Goal: Transaction & Acquisition: Download file/media

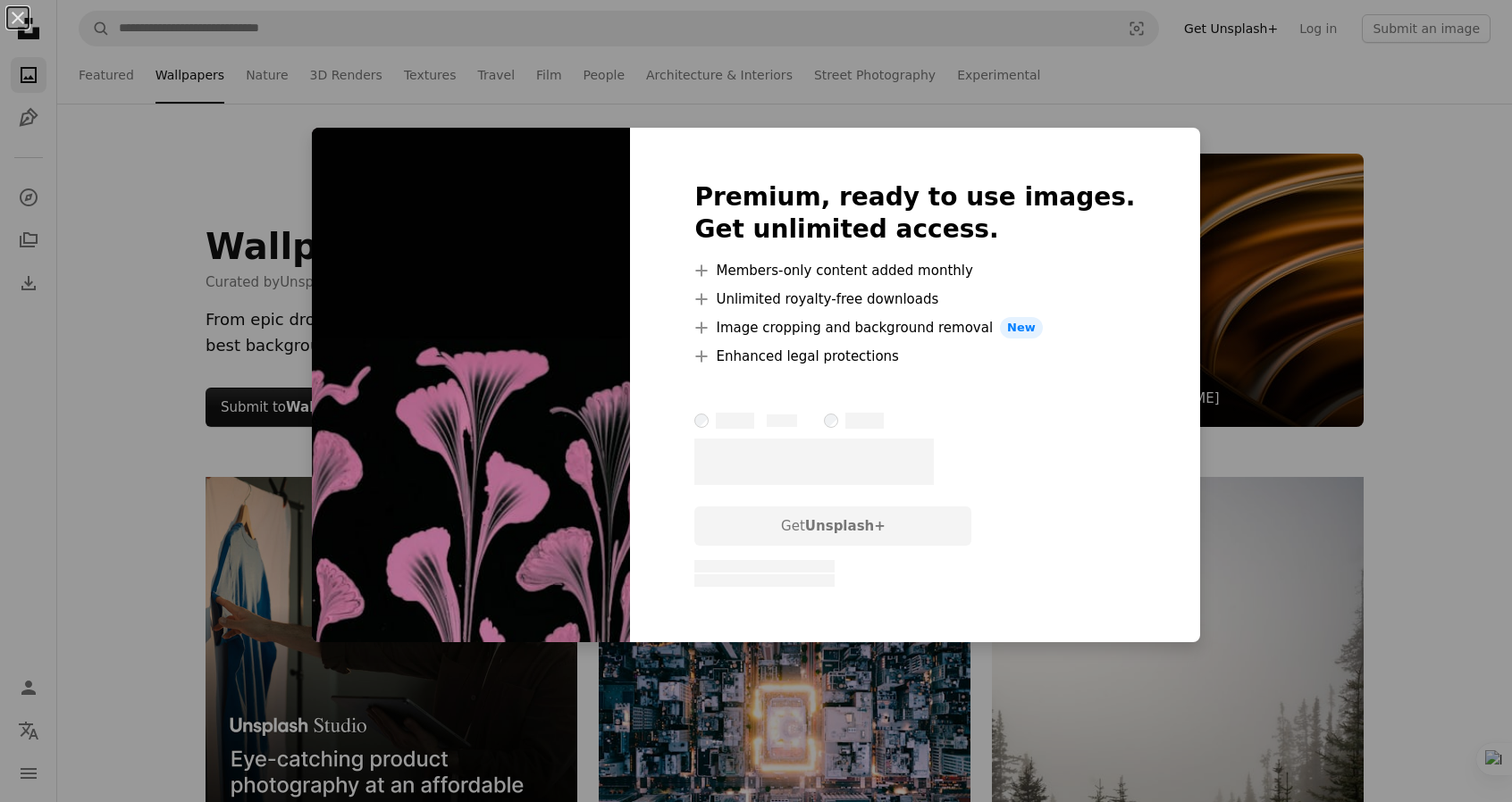
scroll to position [4198, 0]
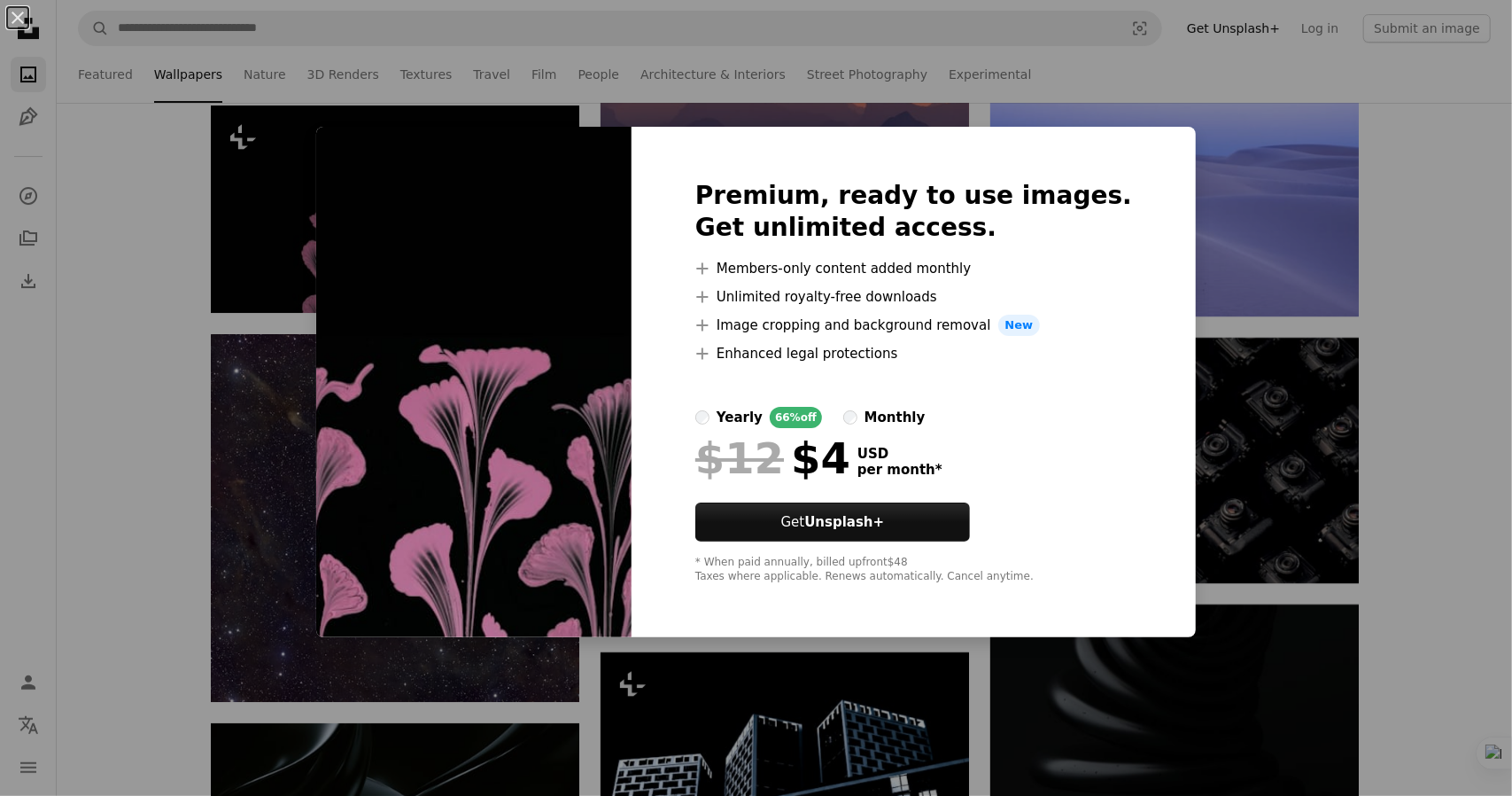
click at [1306, 268] on div "An X shape Premium, ready to use images. Get unlimited access. A plus sign Memb…" at bounding box center [756, 398] width 1512 height 796
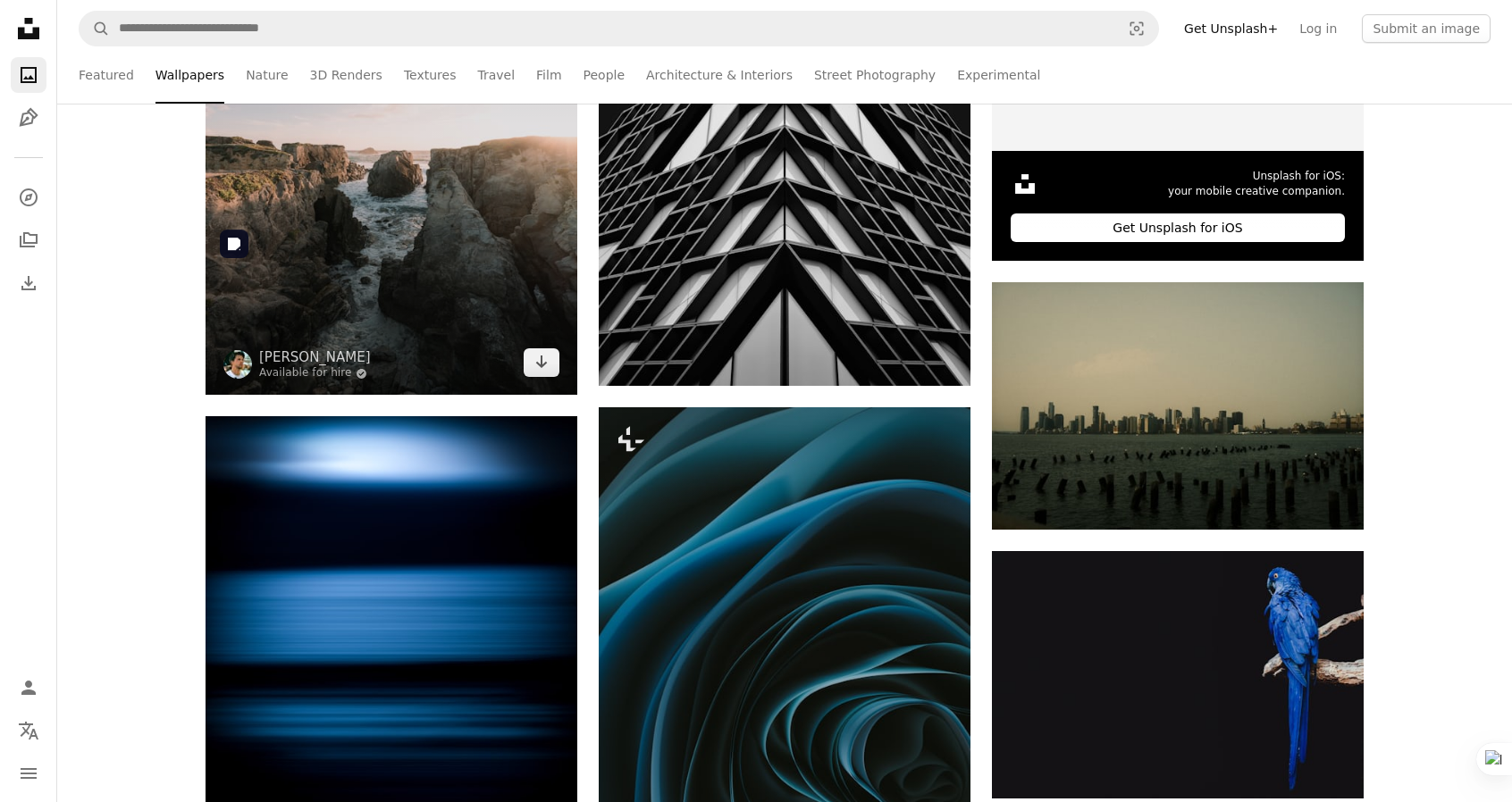
scroll to position [5537, 0]
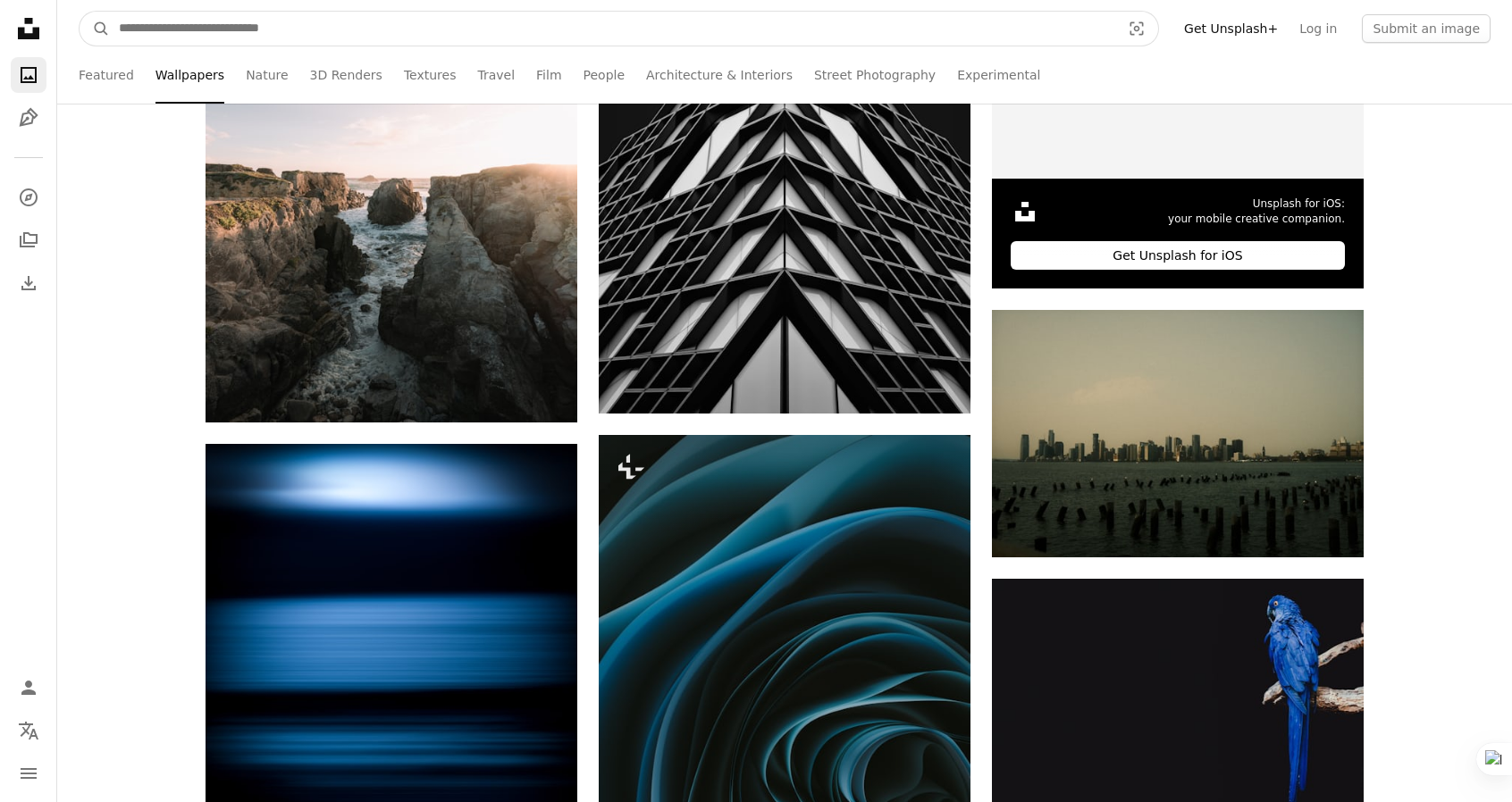
click at [159, 25] on input "Find visuals sitewide" at bounding box center [612, 29] width 1005 height 34
type input "****"
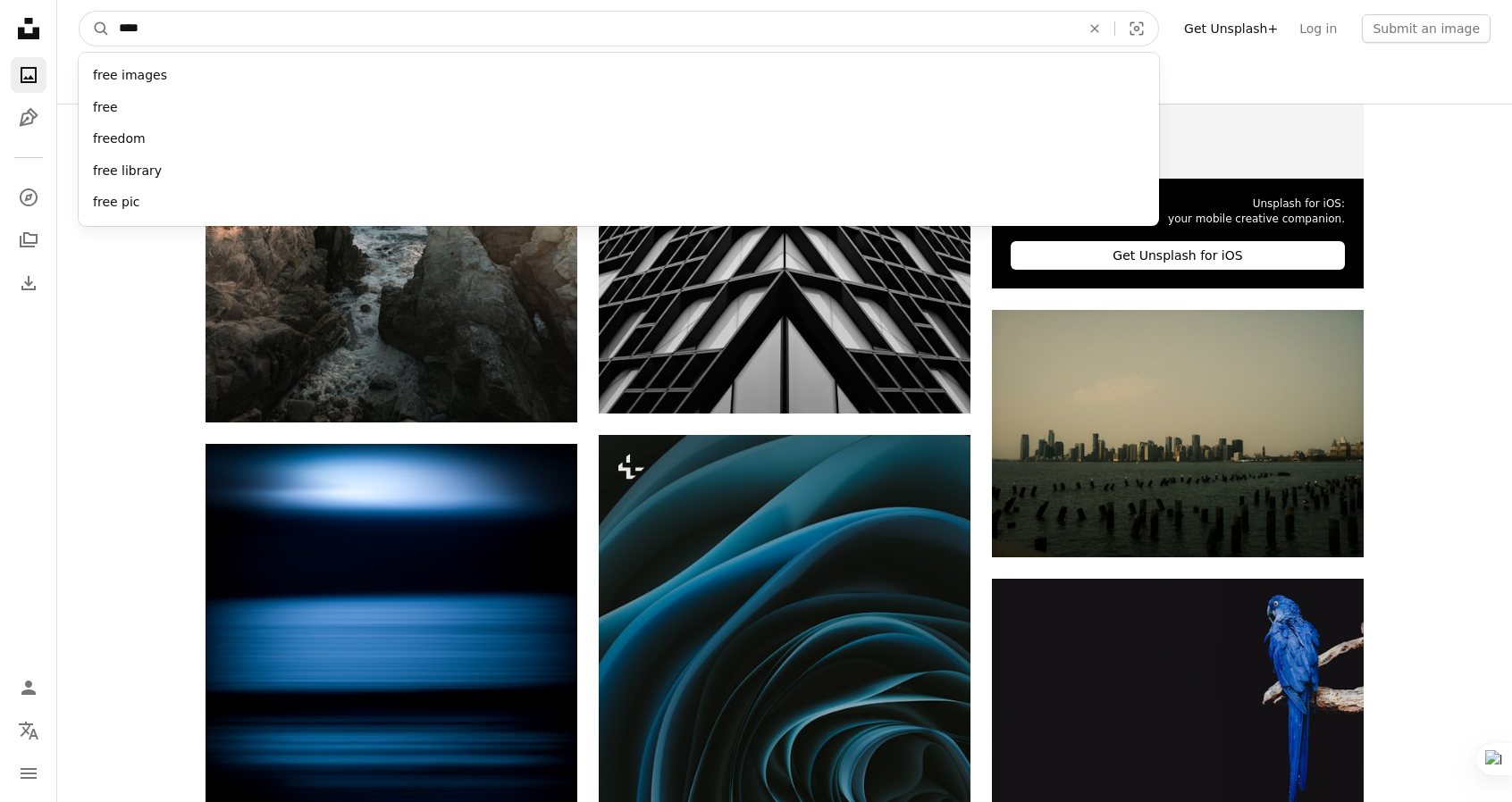
click button "A magnifying glass" at bounding box center [95, 29] width 30 height 34
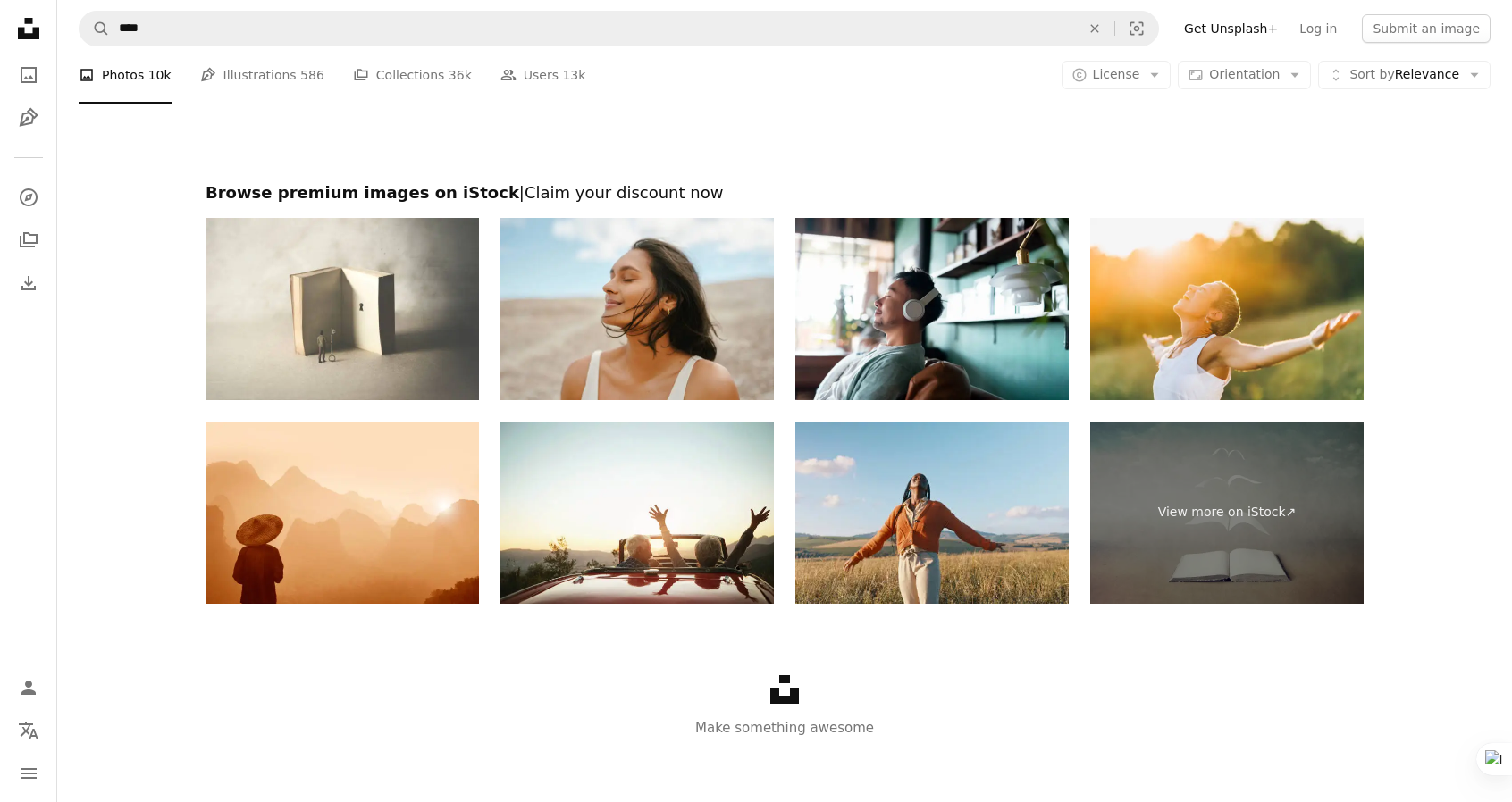
scroll to position [3578, 0]
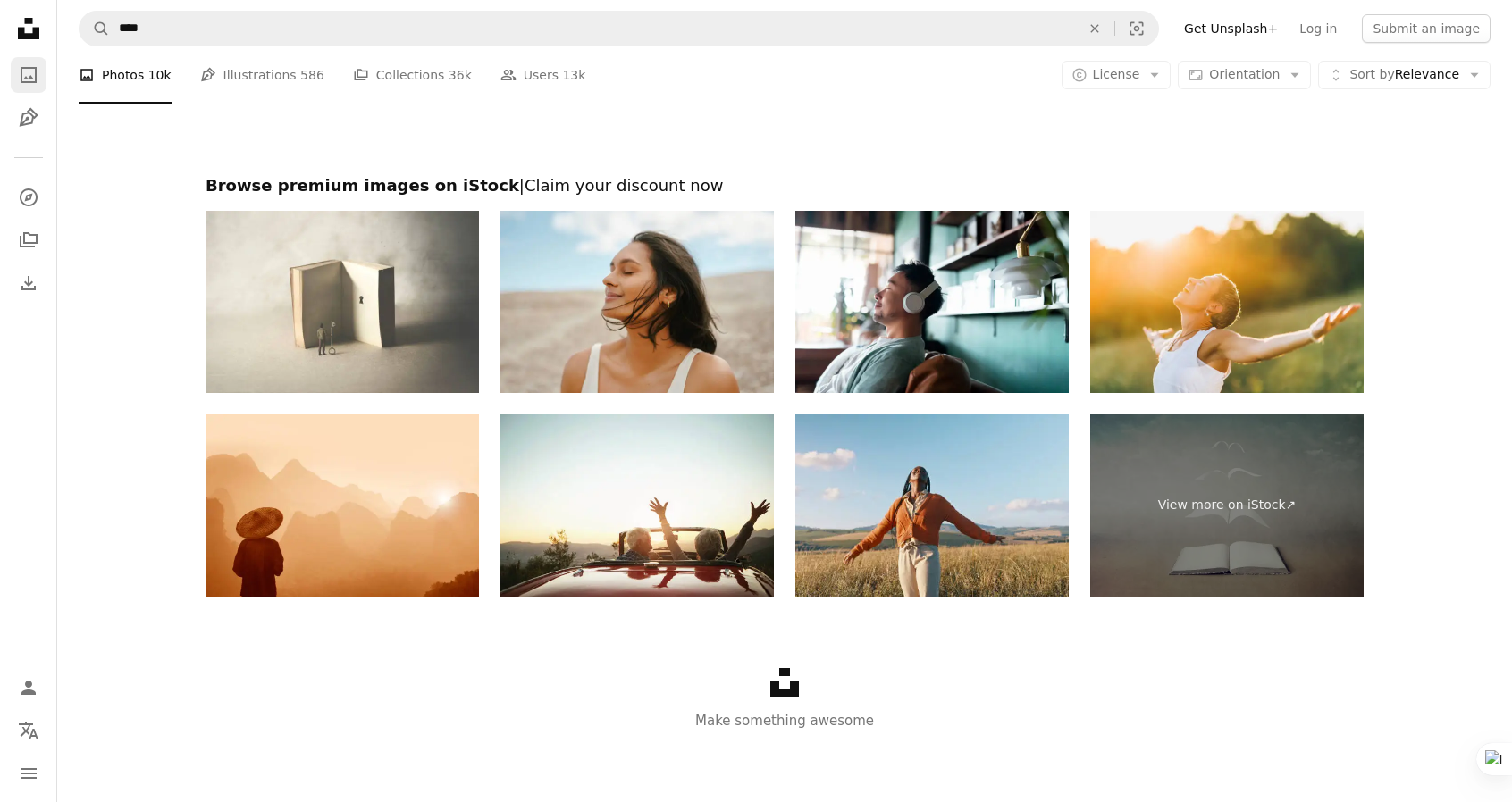
click at [18, 71] on icon "A photo" at bounding box center [28, 74] width 21 height 21
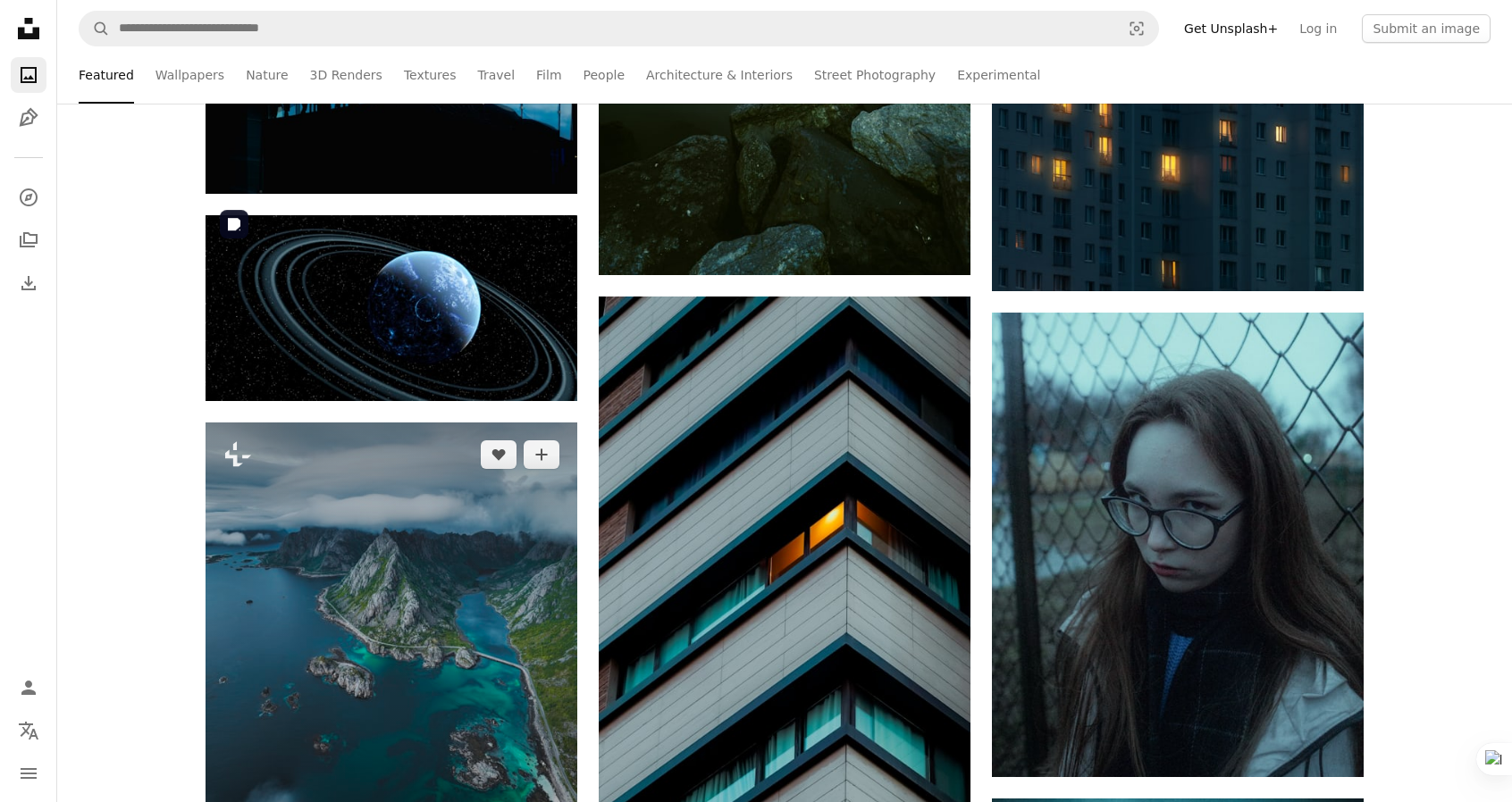
scroll to position [2144, 0]
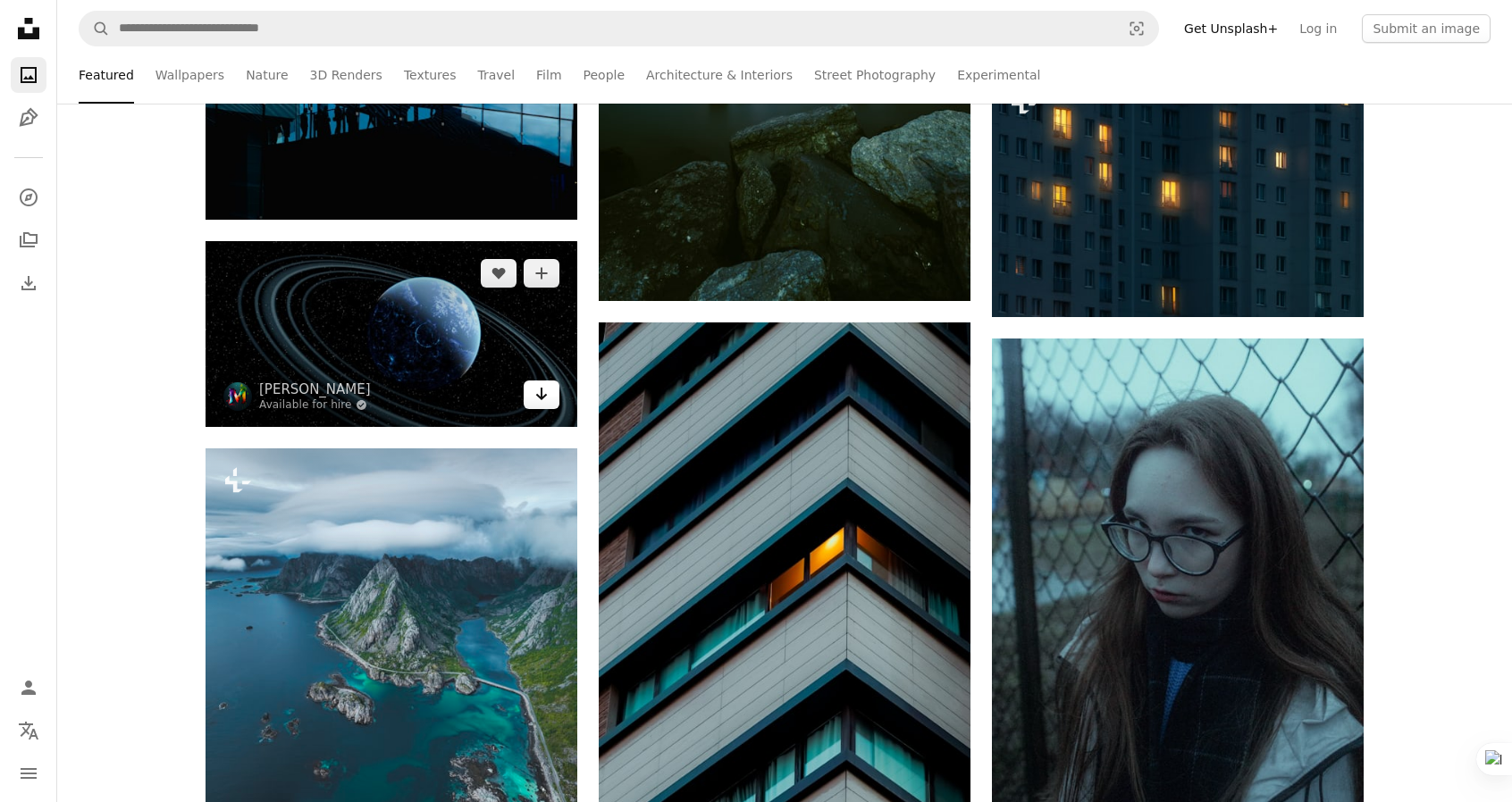
click at [546, 396] on icon "Arrow pointing down" at bounding box center [541, 393] width 14 height 21
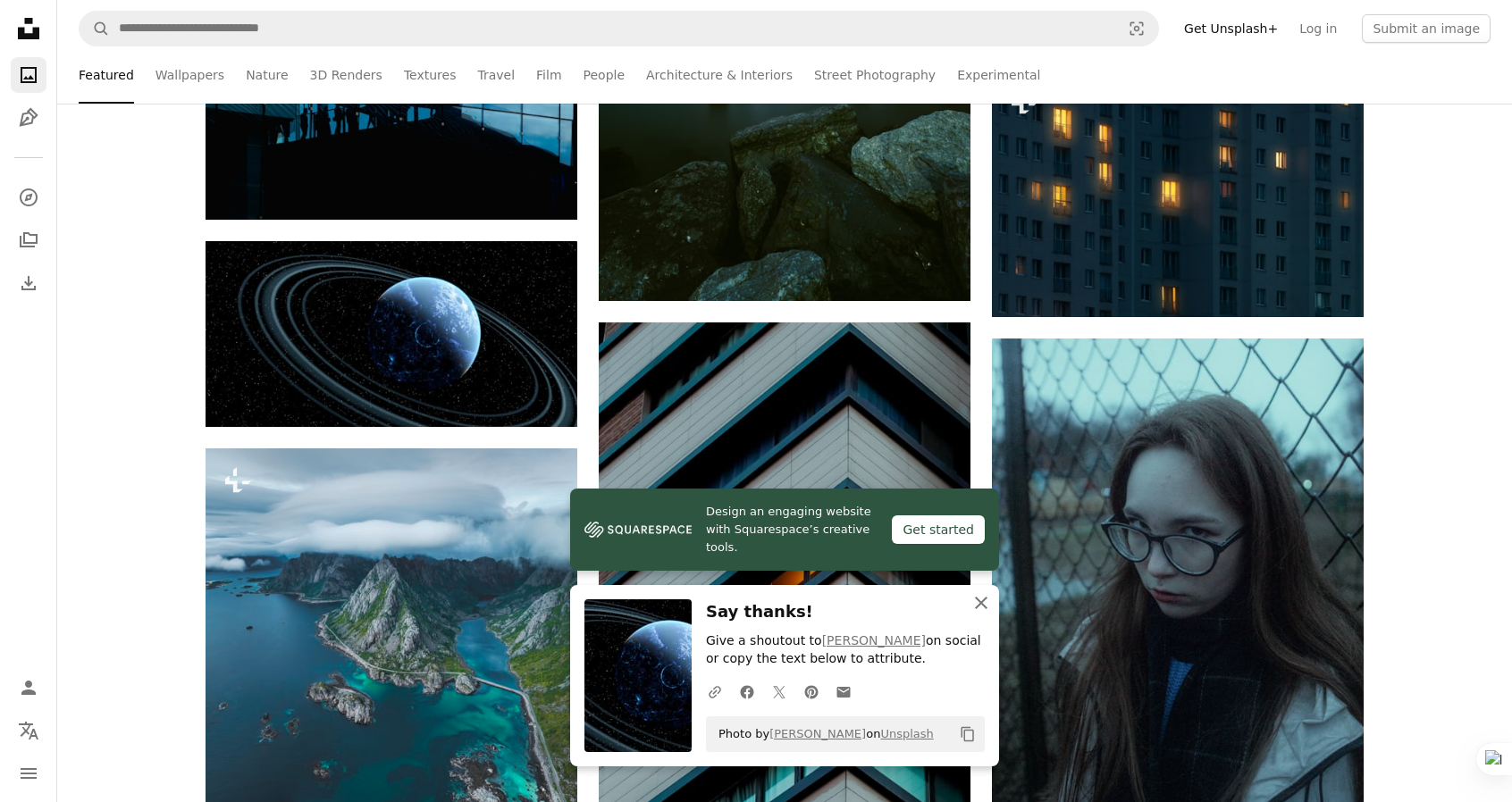
click at [987, 602] on icon "An X shape" at bounding box center [980, 602] width 21 height 21
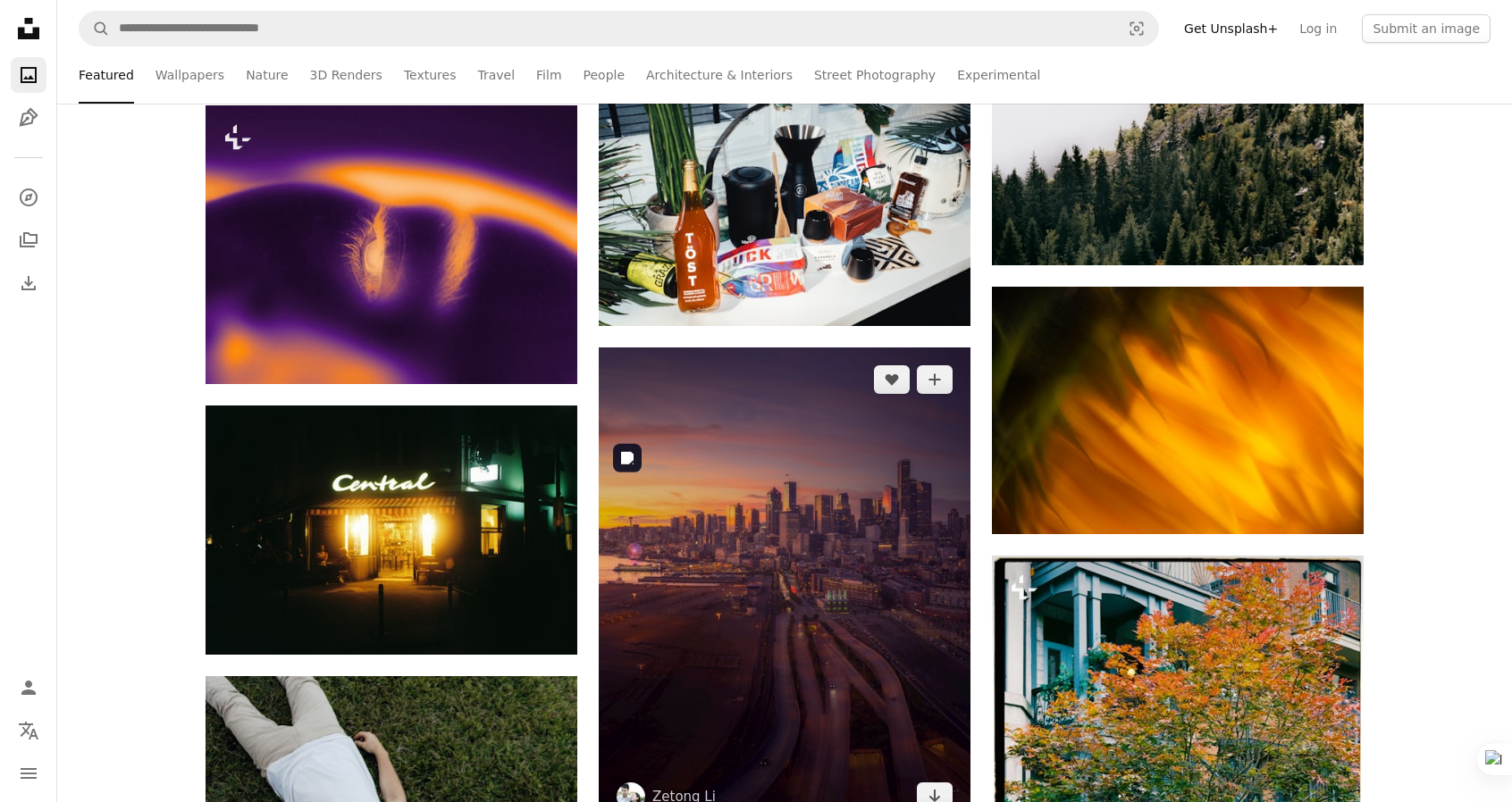
scroll to position [7324, 0]
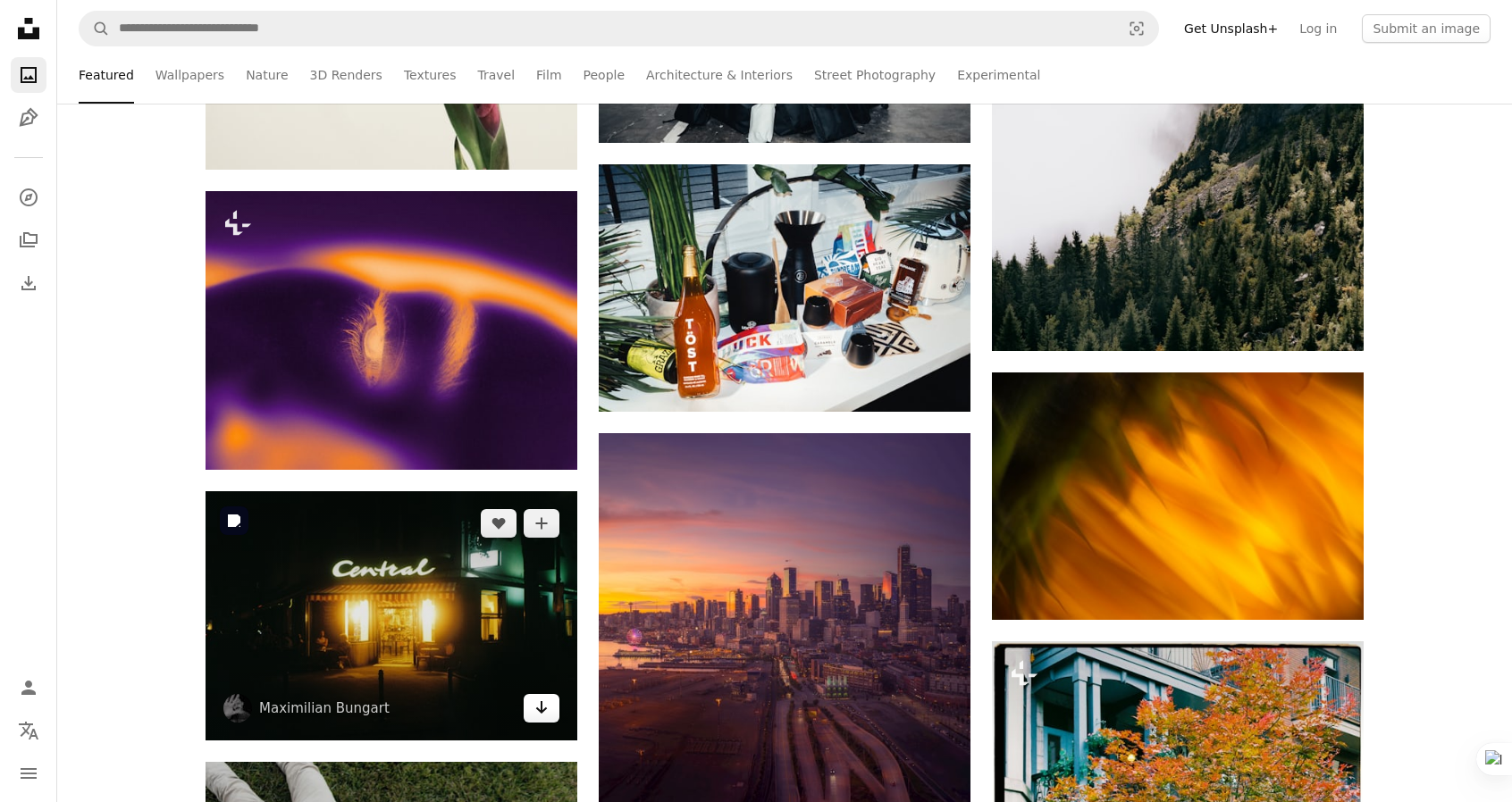
click at [536, 719] on link "Arrow pointing down" at bounding box center [542, 708] width 36 height 29
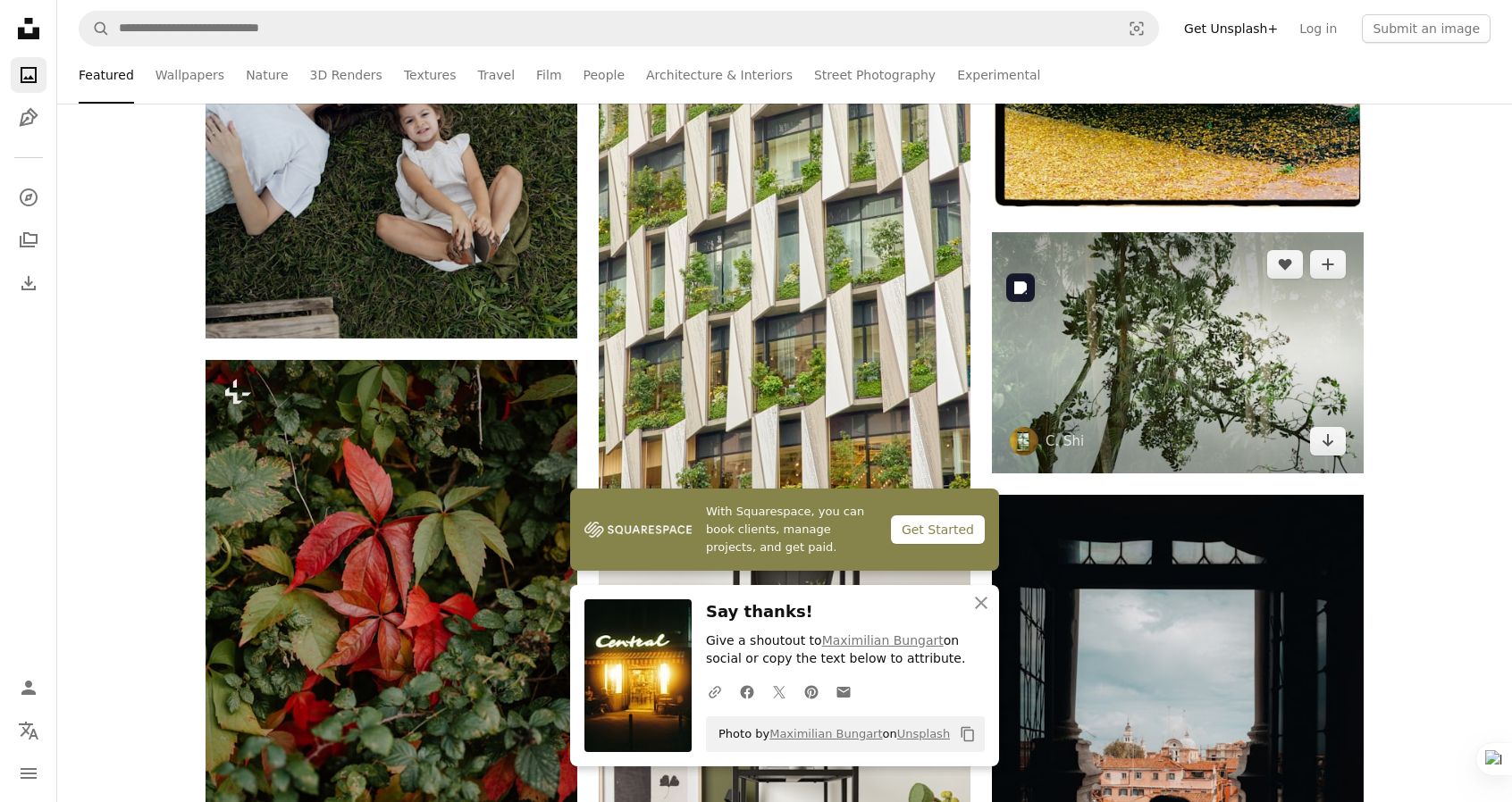
scroll to position [8306, 0]
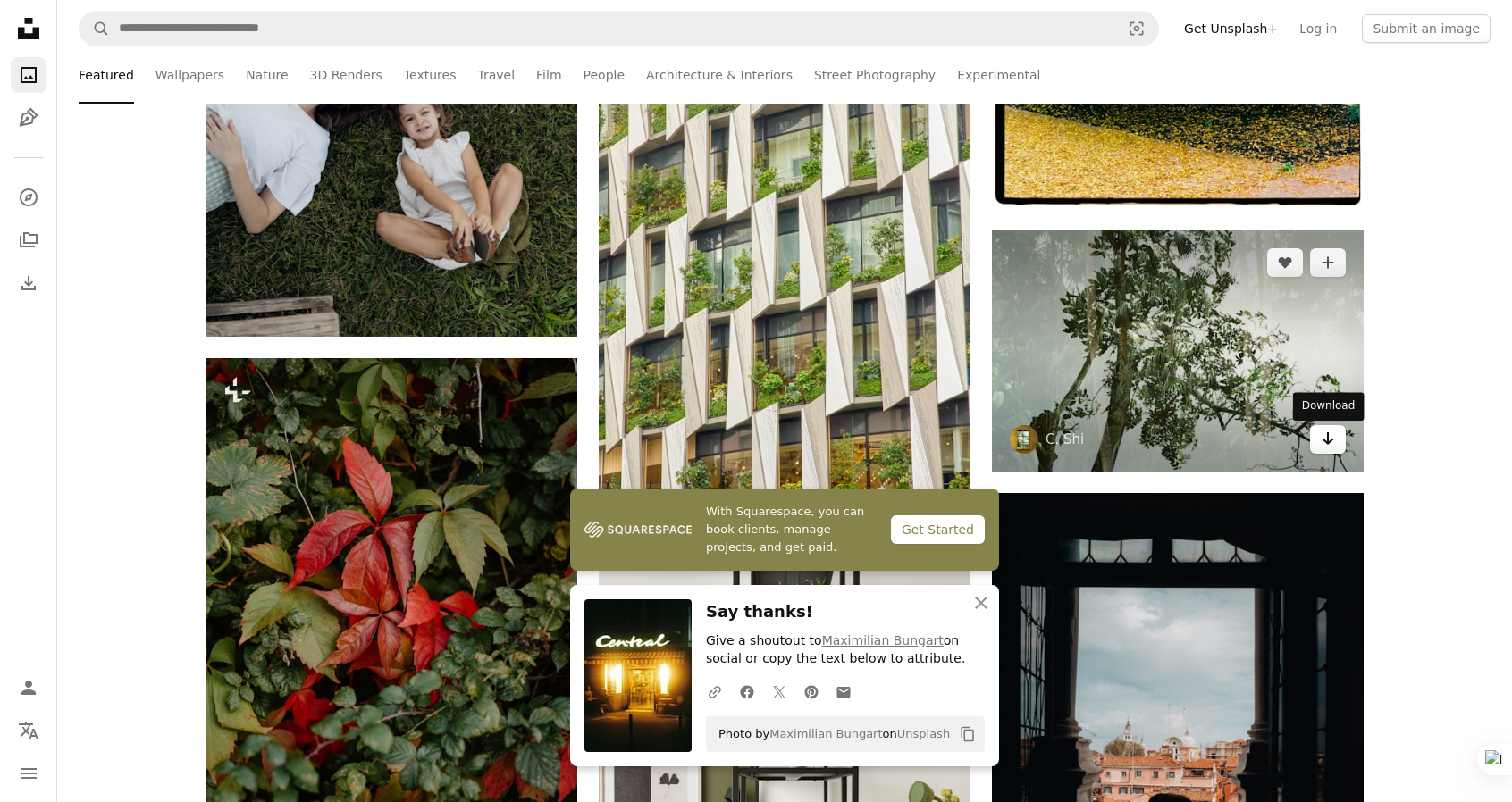
click at [1321, 445] on icon "Arrow pointing down" at bounding box center [1327, 438] width 14 height 21
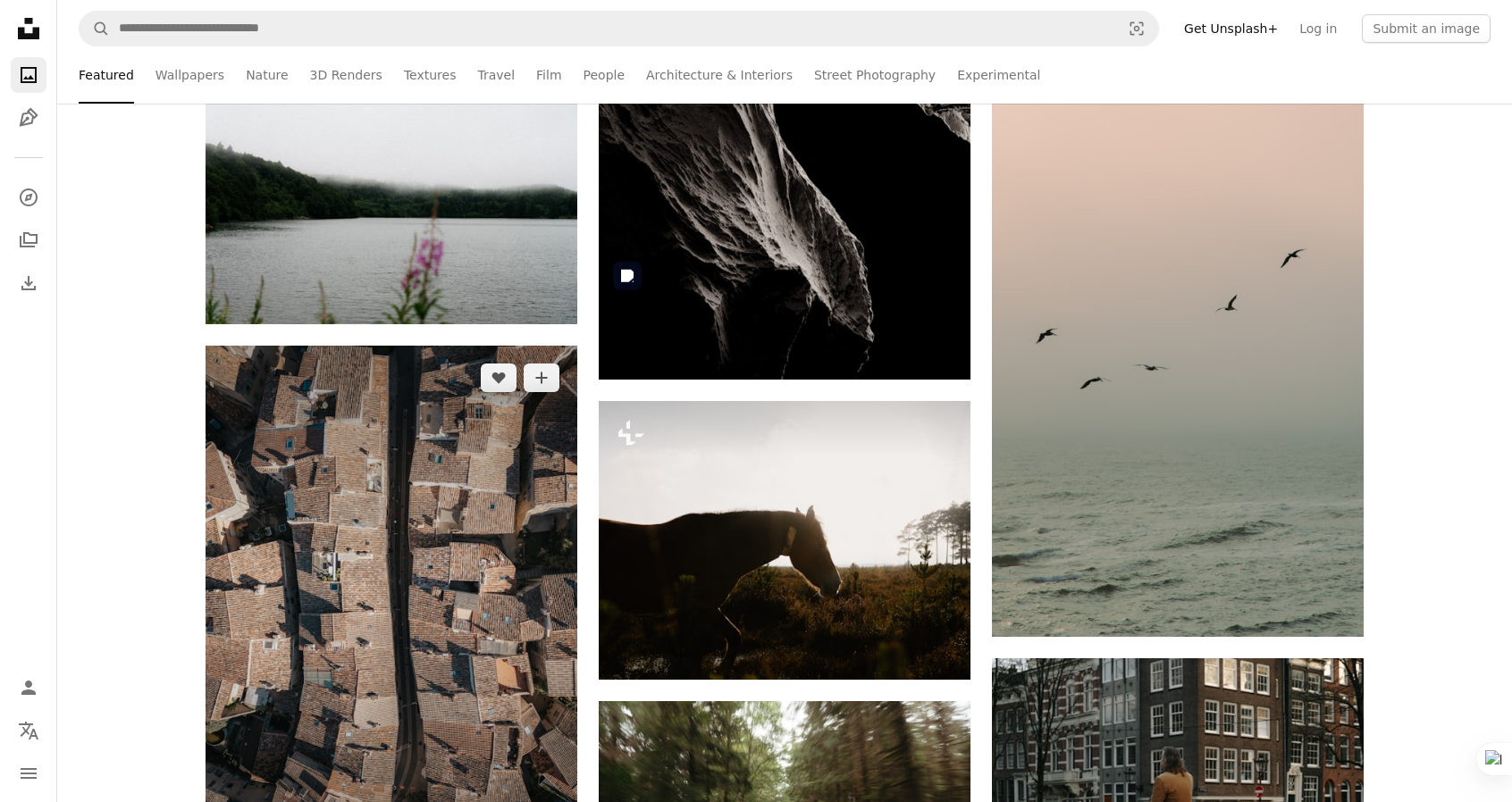
scroll to position [22419, 0]
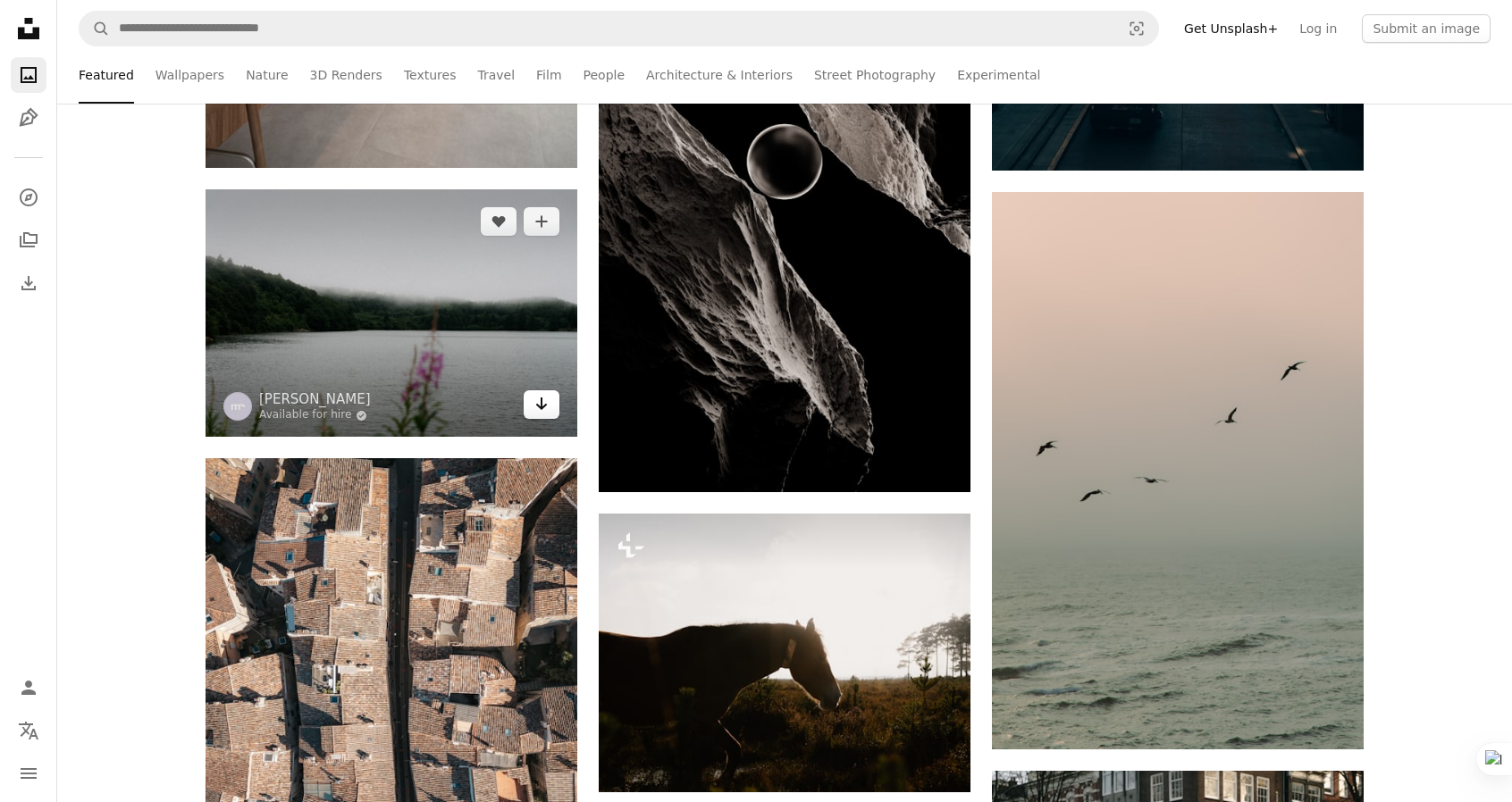
click at [540, 404] on icon "Arrow pointing down" at bounding box center [541, 403] width 14 height 21
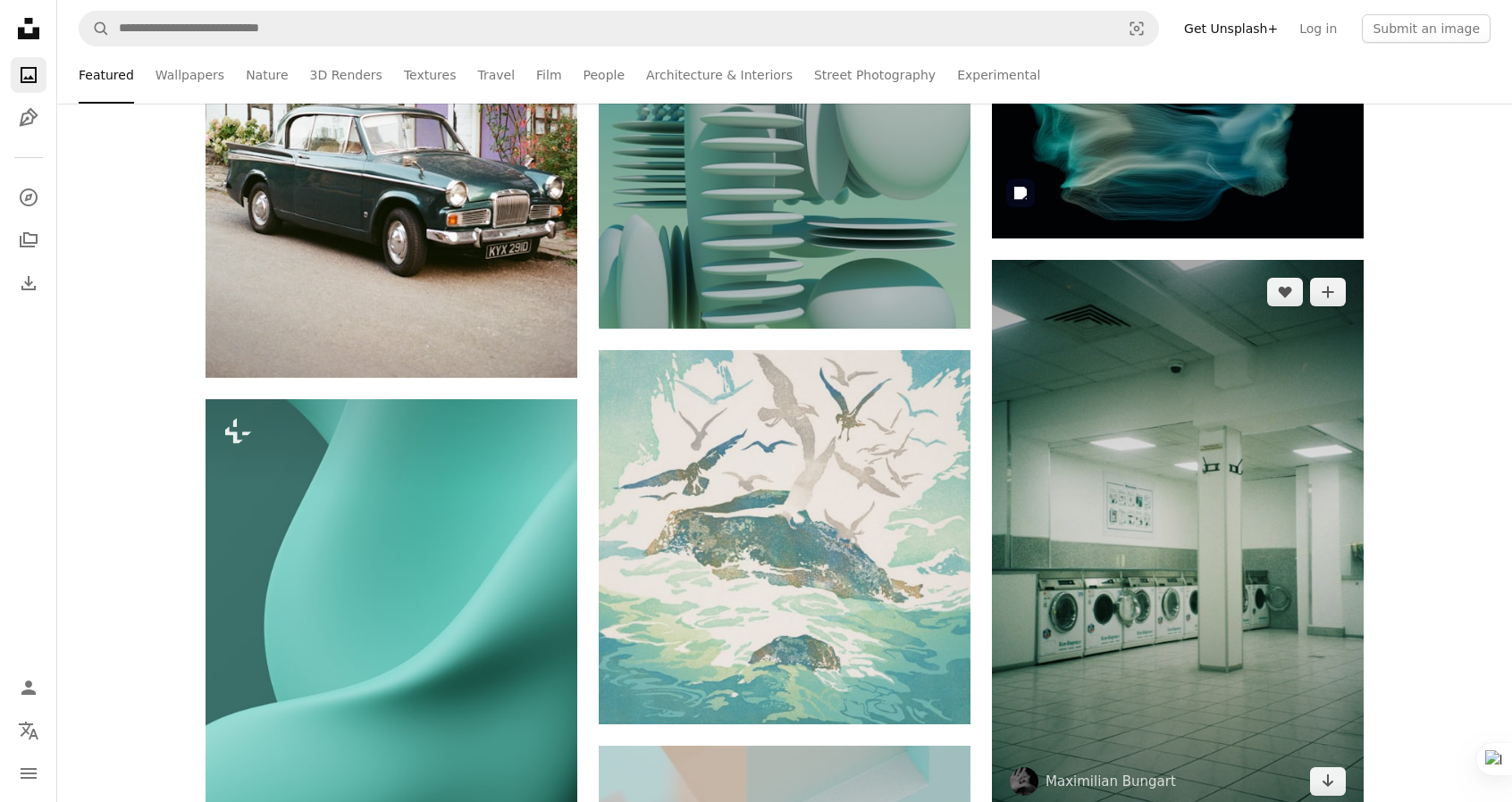
scroll to position [29207, 0]
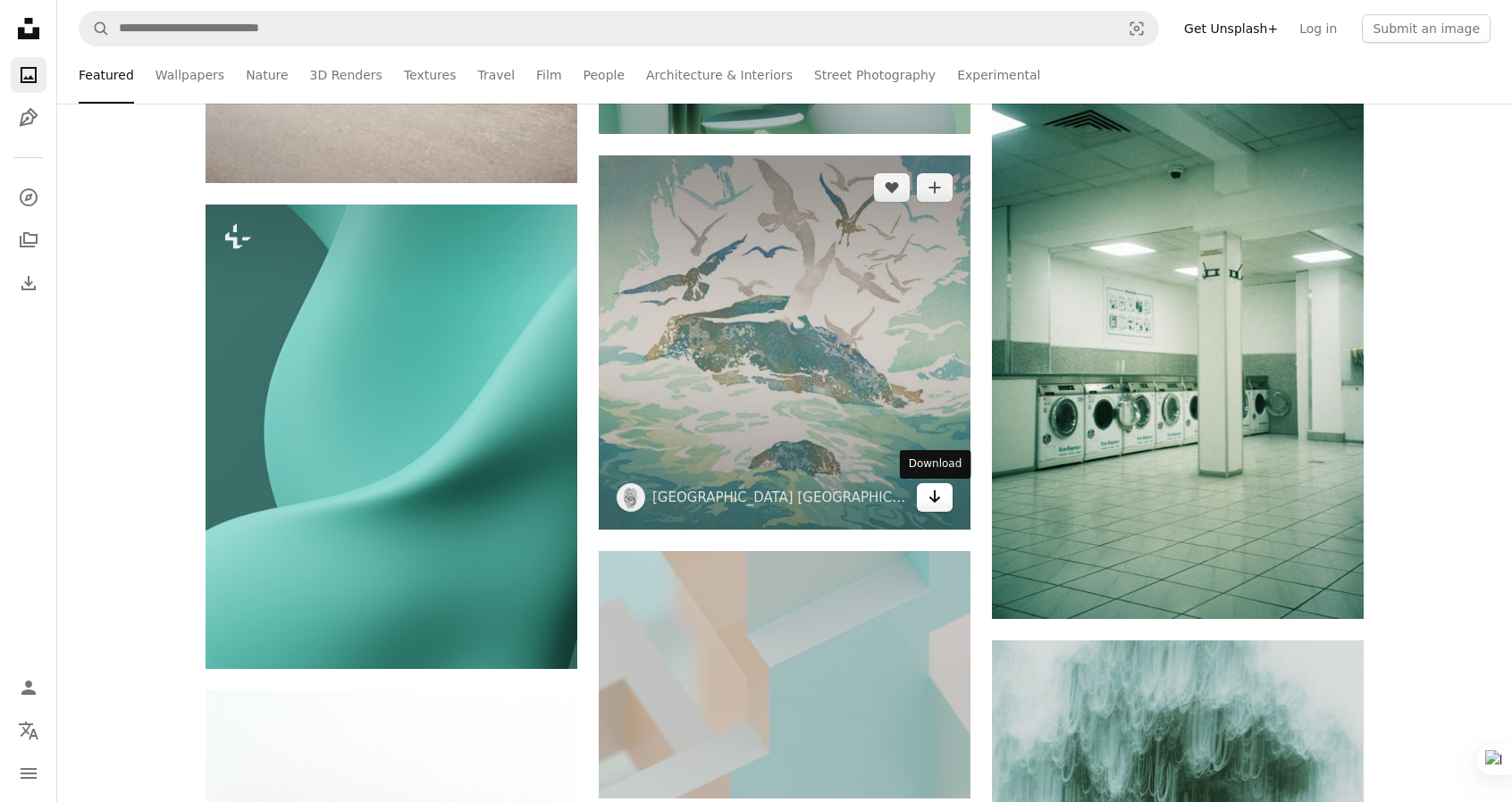
click at [941, 508] on icon "Arrow pointing down" at bounding box center [934, 496] width 14 height 21
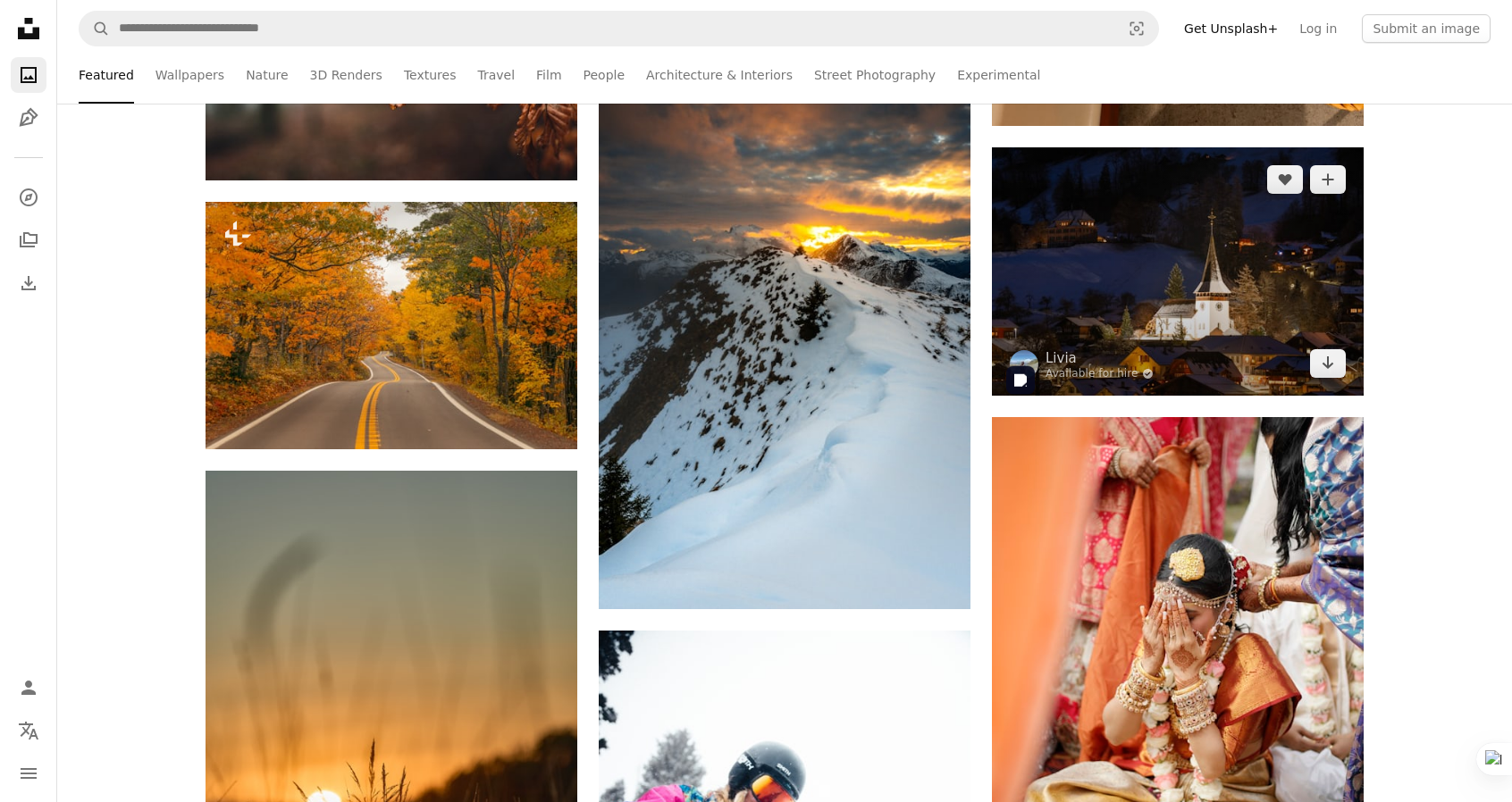
scroll to position [32601, 0]
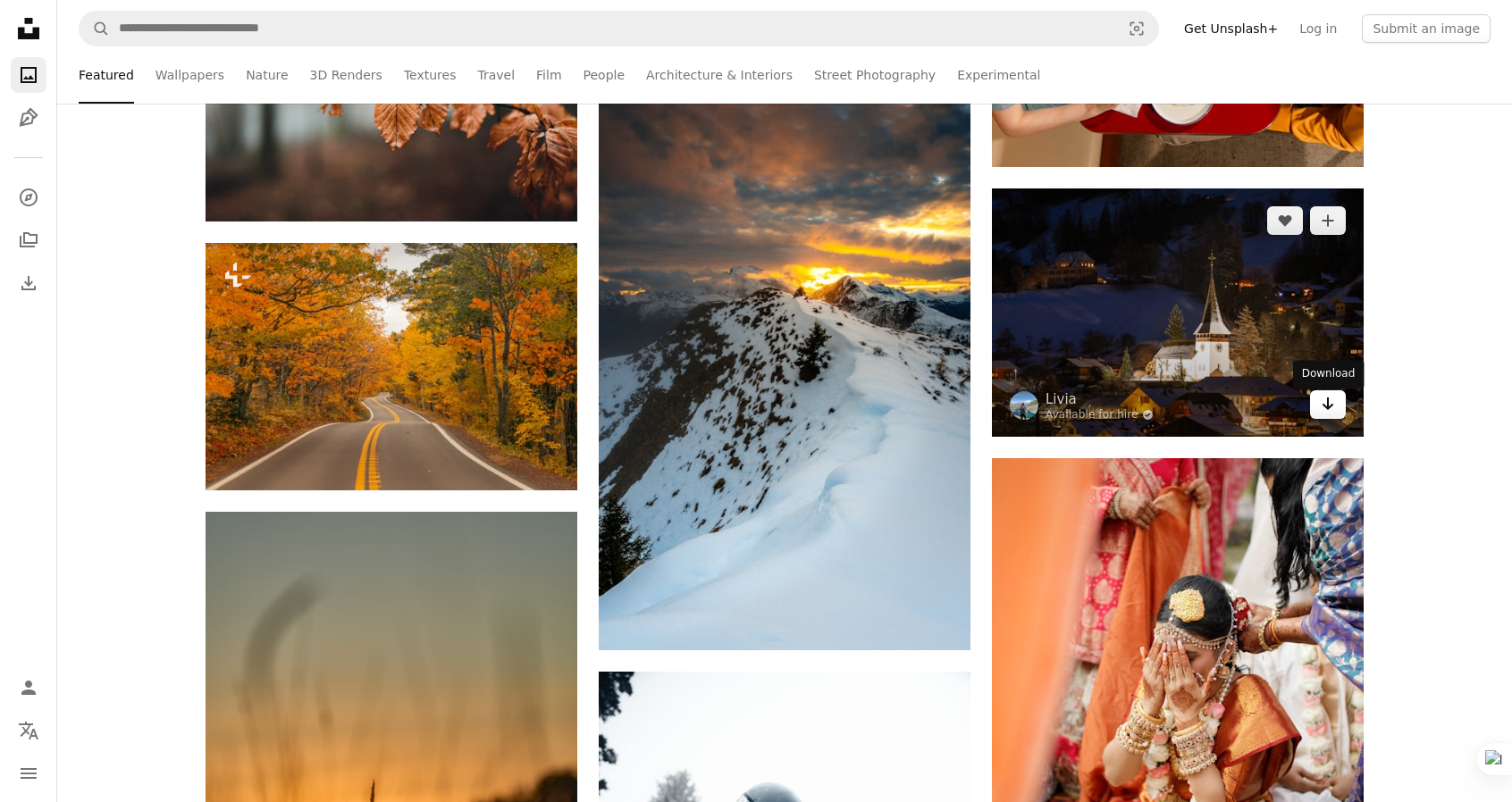
click at [1329, 410] on icon "Arrow pointing down" at bounding box center [1327, 403] width 14 height 21
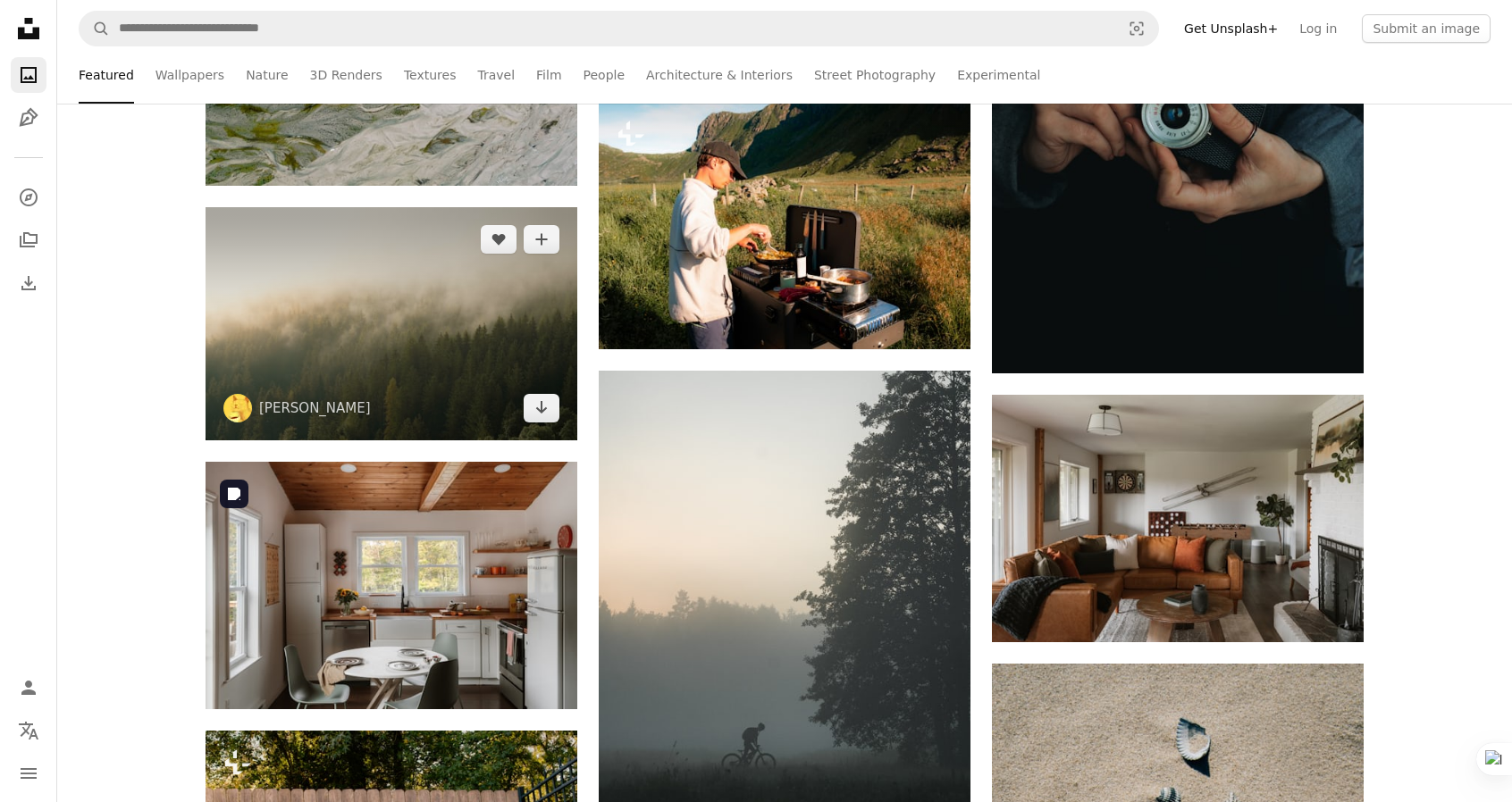
scroll to position [68506, 0]
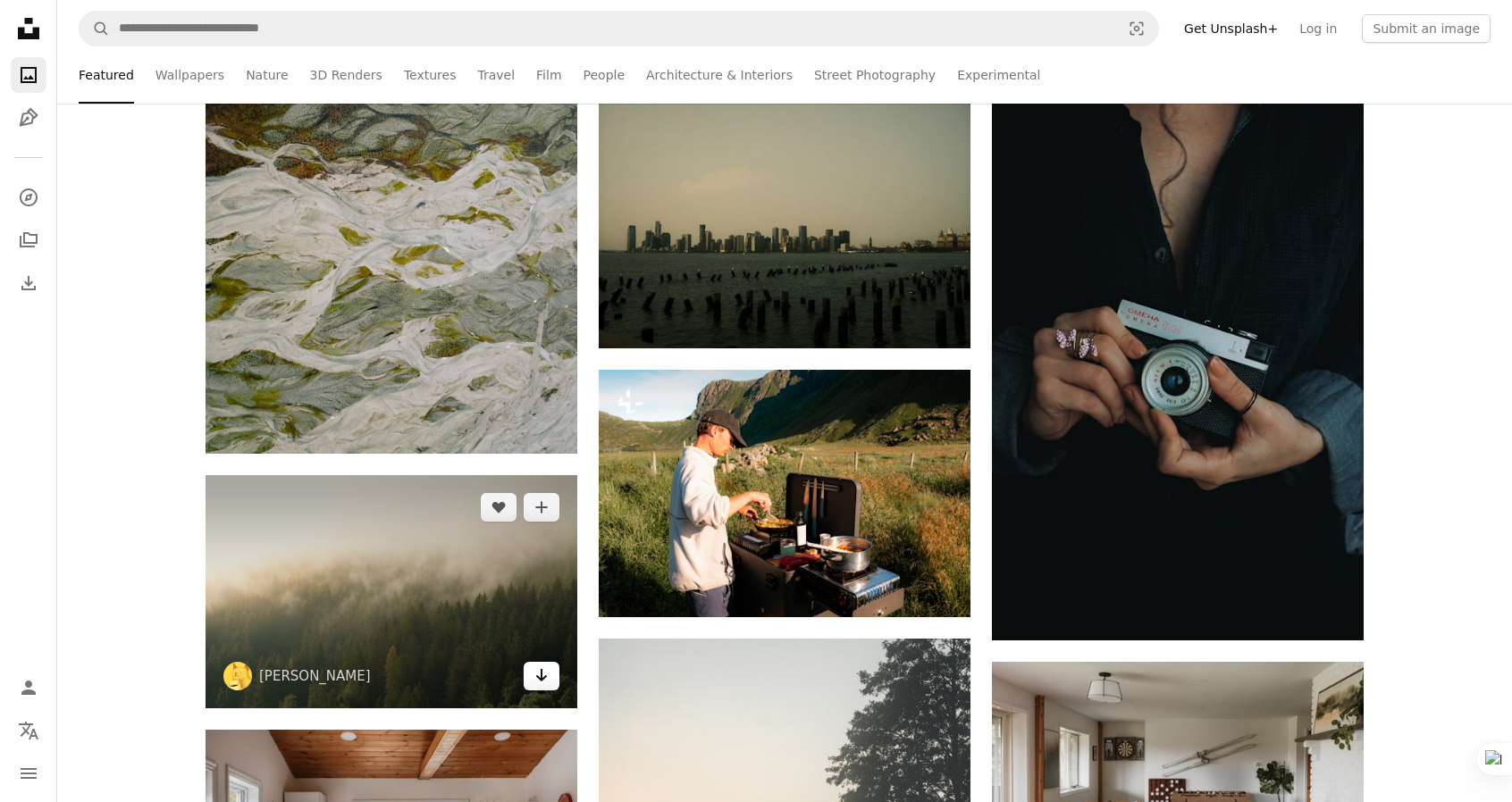
click at [553, 678] on link "Arrow pointing down" at bounding box center [542, 675] width 36 height 29
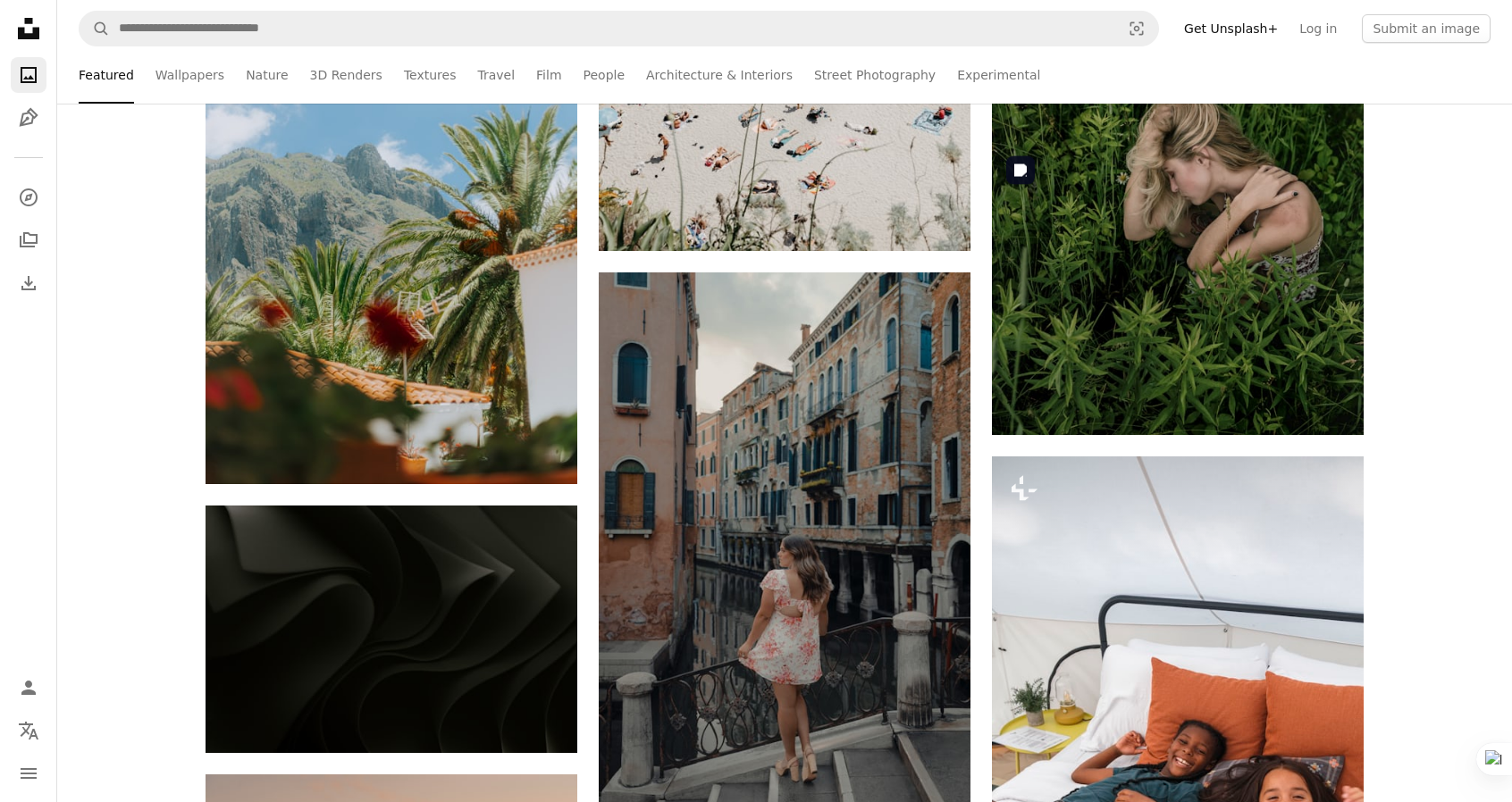
scroll to position [116561, 0]
